Goal: Find specific fact: Find specific fact

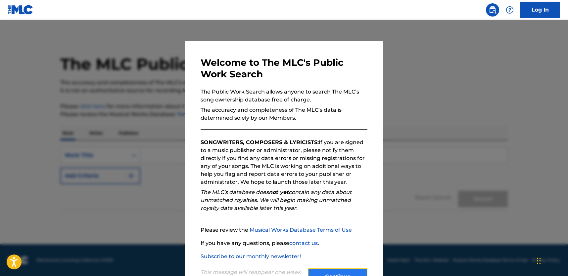
click at [352, 274] on button "Continue" at bounding box center [338, 277] width 60 height 17
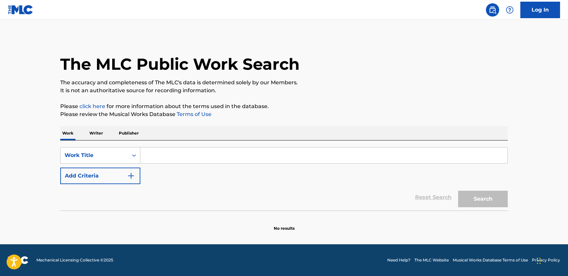
click at [156, 154] on input "Search Form" at bounding box center [323, 156] width 367 height 16
type input "Come Into My Life"
click at [458, 191] on button "Search" at bounding box center [483, 199] width 50 height 17
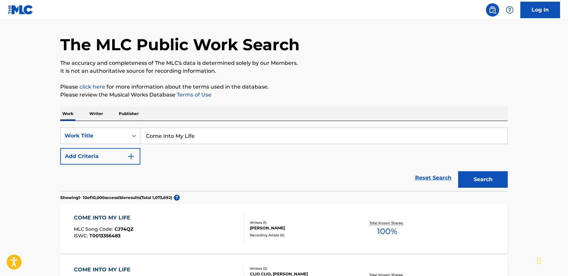
scroll to position [22, 0]
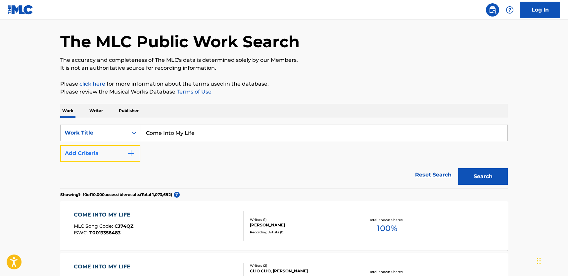
click at [128, 153] on img "Search Form" at bounding box center [131, 154] width 8 height 8
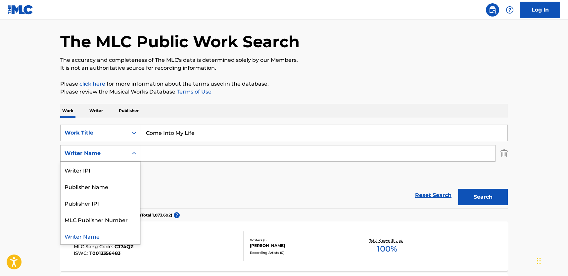
click at [130, 158] on div "Search Form" at bounding box center [134, 154] width 12 height 12
click at [110, 236] on div "Writer Name" at bounding box center [100, 236] width 79 height 17
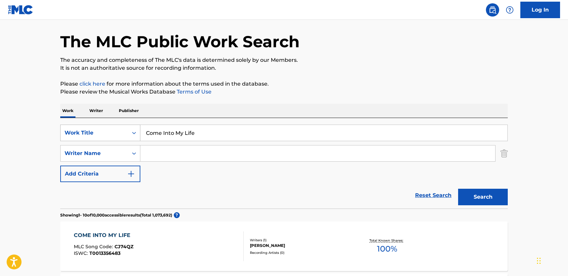
drag, startPoint x: 207, startPoint y: 134, endPoint x: 132, endPoint y: 132, distance: 75.5
click at [132, 132] on div "SearchWithCriteria401b3cfb-cf9e-4d24-a284-97ec64ea1f18 Work Title Come Into My …" at bounding box center [283, 133] width 447 height 17
click at [122, 151] on div "Writer Name" at bounding box center [95, 154] width 60 height 8
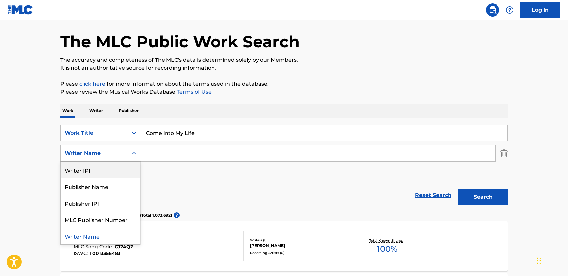
click at [156, 151] on input "Search Form" at bounding box center [317, 154] width 355 height 16
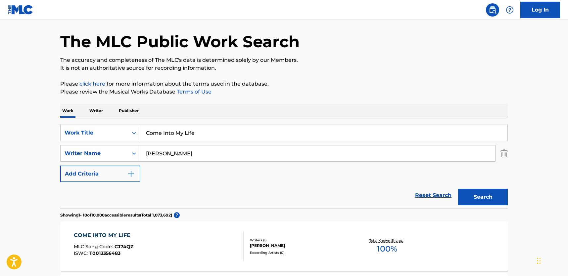
type input "[PERSON_NAME]"
click at [458, 189] on button "Search" at bounding box center [483, 197] width 50 height 17
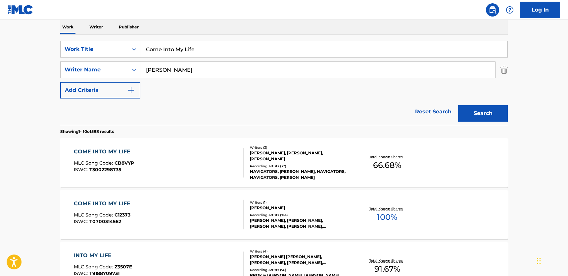
scroll to position [107, 0]
click at [118, 152] on div "COME INTO MY LIFE" at bounding box center [104, 152] width 60 height 8
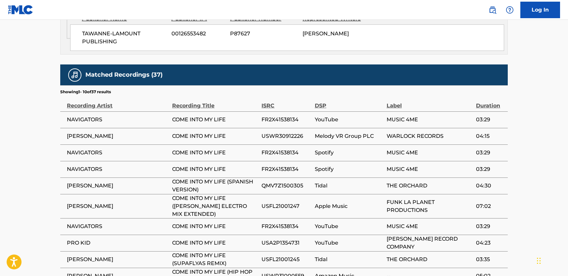
scroll to position [531, 0]
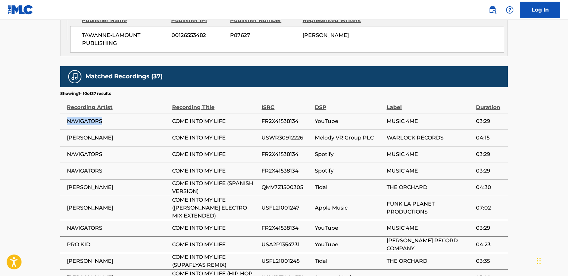
drag, startPoint x: 109, startPoint y: 99, endPoint x: 65, endPoint y: 97, distance: 43.7
click at [65, 113] on td "NAVIGATORS" at bounding box center [116, 121] width 112 height 17
copy span "NAVIGATORS"
drag, startPoint x: 230, startPoint y: 96, endPoint x: 173, endPoint y: 97, distance: 56.6
click at [173, 117] on span "COME INTO MY LIFE" at bounding box center [215, 121] width 86 height 8
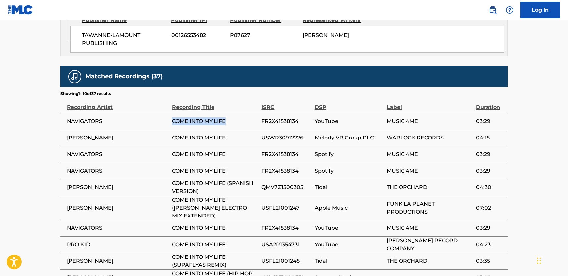
copy span "COME INTO MY LIFE"
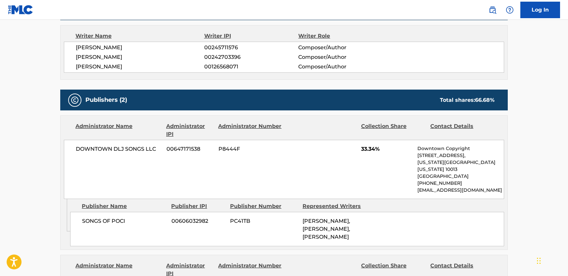
scroll to position [270, 0]
